Goal: Task Accomplishment & Management: Complete application form

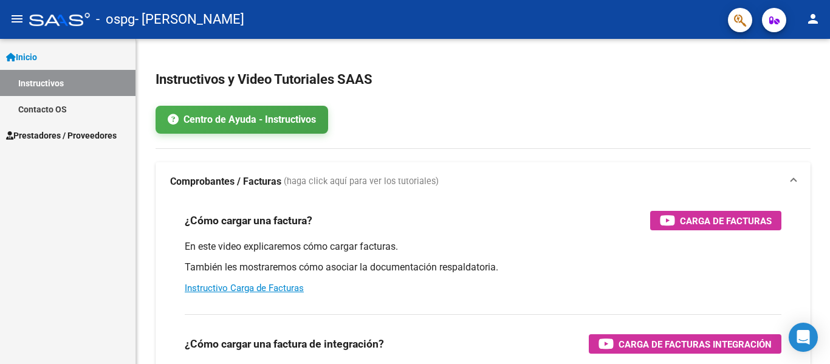
click at [100, 132] on span "Prestadores / Proveedores" at bounding box center [61, 135] width 111 height 13
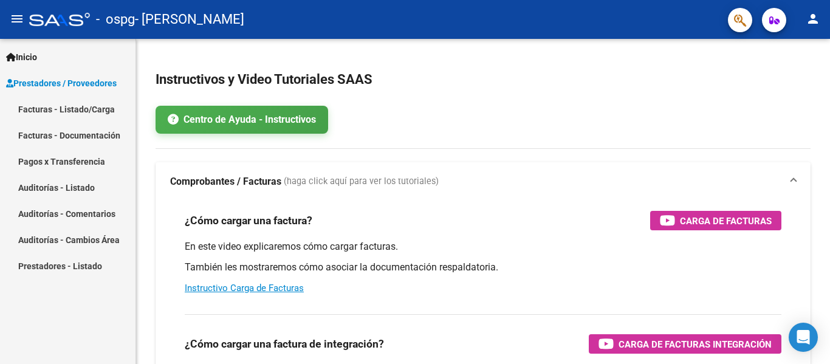
click at [78, 104] on link "Facturas - Listado/Carga" at bounding box center [67, 109] width 135 height 26
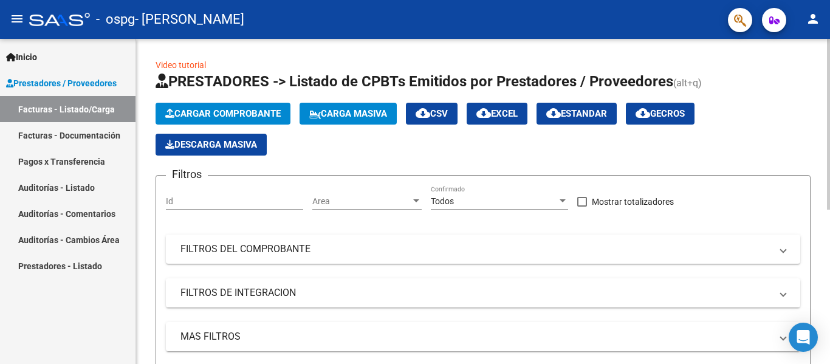
click at [265, 116] on span "Cargar Comprobante" at bounding box center [222, 113] width 115 height 11
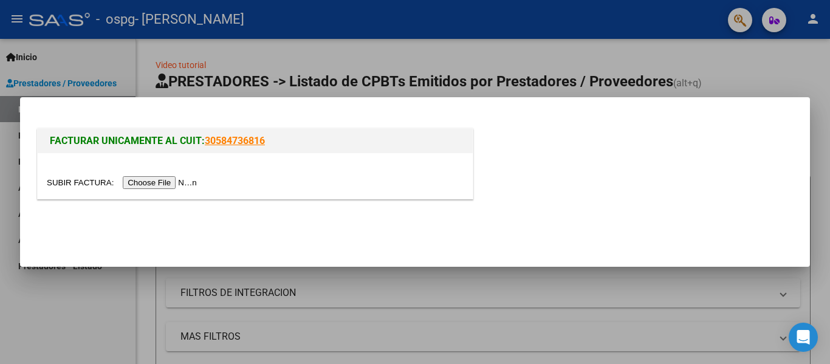
click at [173, 185] on input "file" at bounding box center [124, 182] width 154 height 13
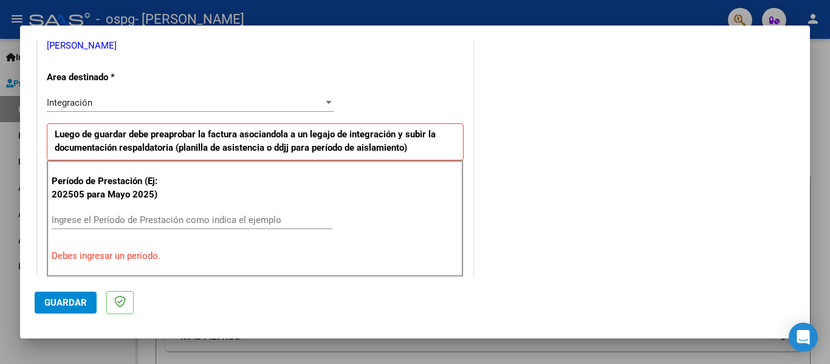
scroll to position [253, 0]
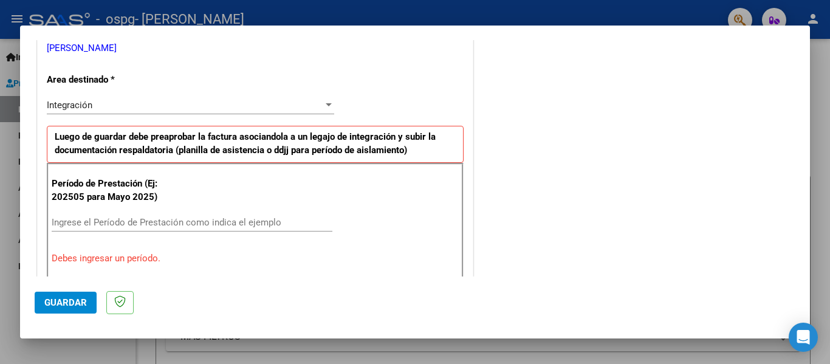
click at [166, 222] on input "Ingrese el Período de Prestación como indica el ejemplo" at bounding box center [192, 222] width 281 height 11
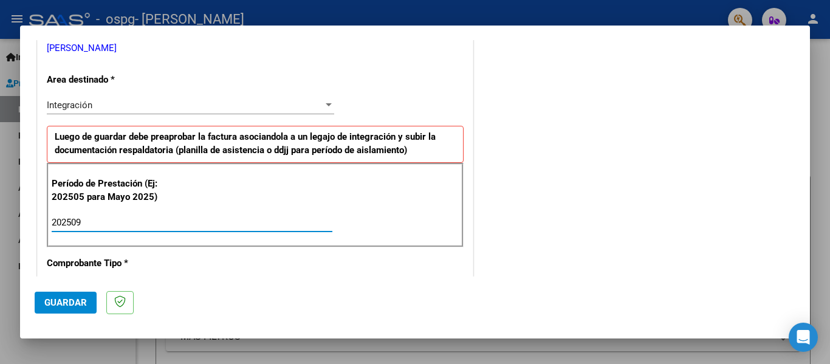
type input "202509"
click at [69, 301] on span "Guardar" at bounding box center [65, 302] width 43 height 11
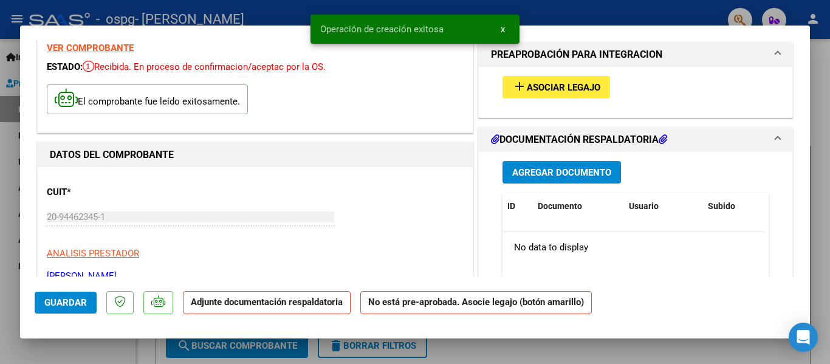
scroll to position [0, 0]
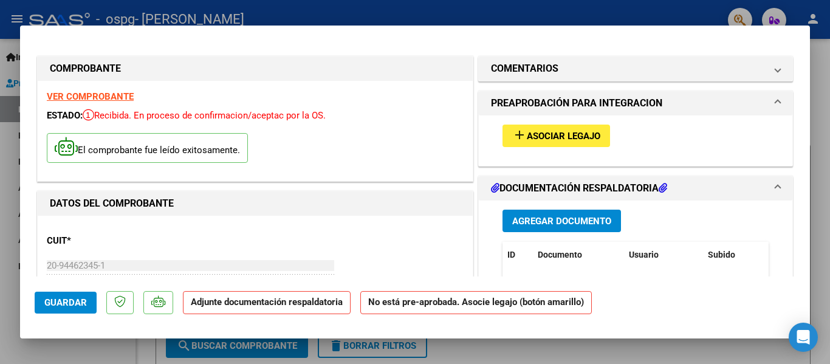
click at [550, 128] on button "add Asociar Legajo" at bounding box center [556, 136] width 108 height 22
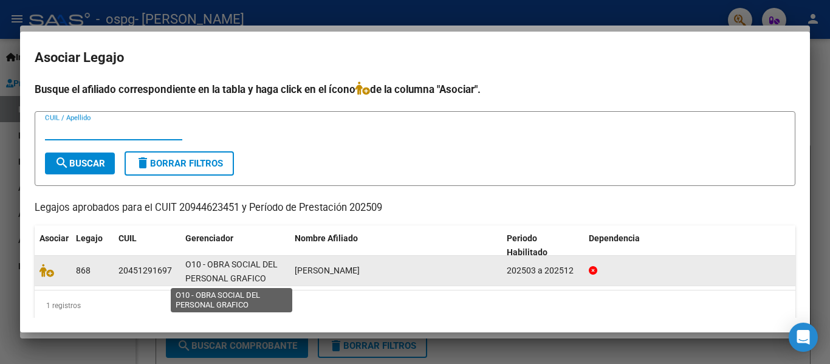
click at [259, 262] on span "O10 - OBRA SOCIAL DEL PERSONAL GRAFICO" at bounding box center [231, 271] width 92 height 24
click at [203, 275] on span "O10 - OBRA SOCIAL DEL PERSONAL GRAFICO" at bounding box center [231, 271] width 92 height 24
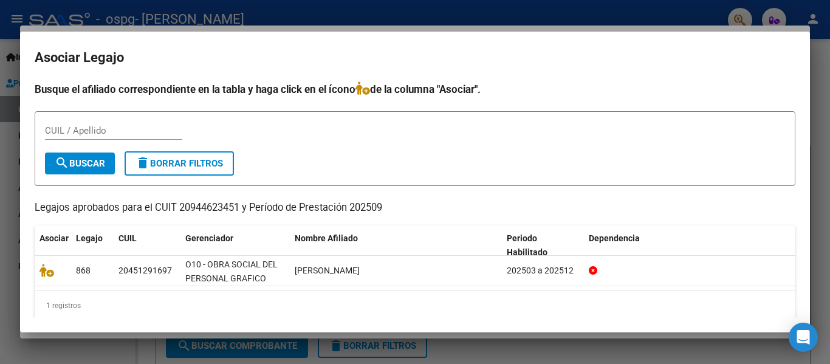
click at [101, 127] on input "CUIL / Apellido" at bounding box center [113, 130] width 137 height 11
type input "20451291697"
click at [94, 157] on button "search Buscar" at bounding box center [80, 163] width 70 height 22
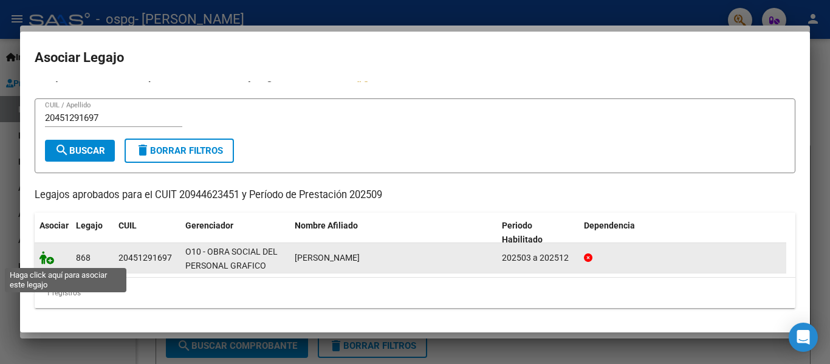
click at [48, 259] on icon at bounding box center [46, 257] width 15 height 13
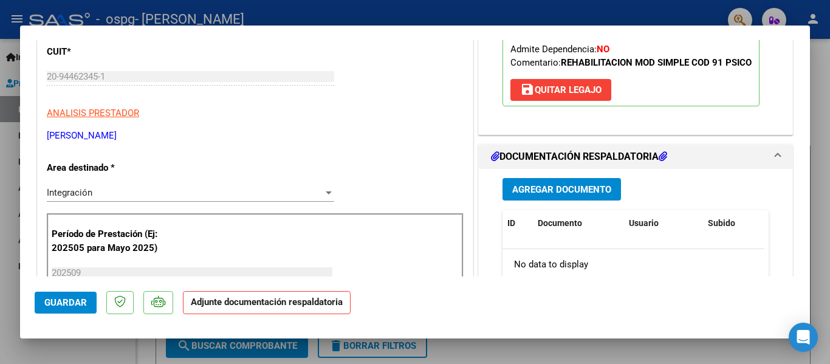
scroll to position [188, 0]
click at [564, 183] on button "Agregar Documento" at bounding box center [561, 190] width 118 height 22
